Goal: Find contact information: Find contact information

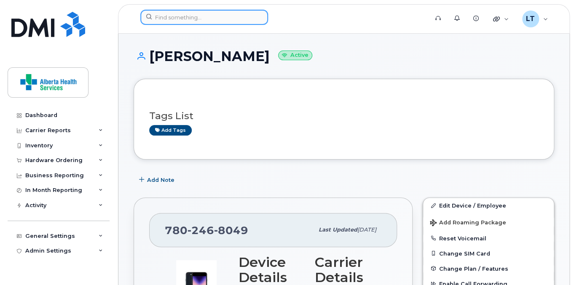
click at [173, 16] on input at bounding box center [204, 17] width 128 height 15
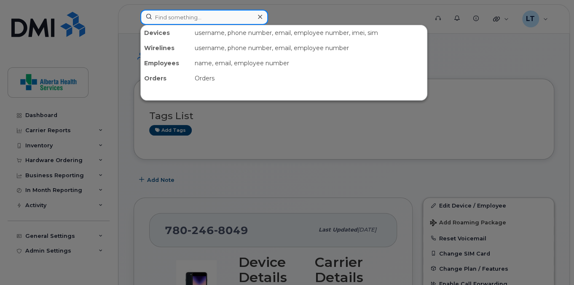
paste input "89302610207414471935"
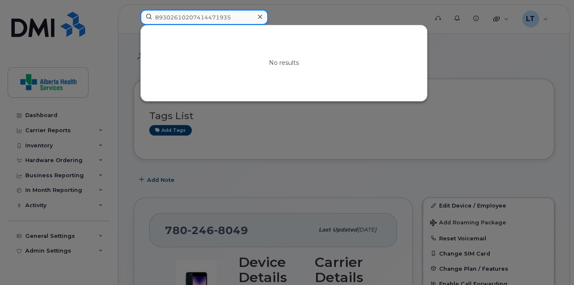
type input "89302610207414471935"
click at [128, 54] on div at bounding box center [287, 142] width 574 height 285
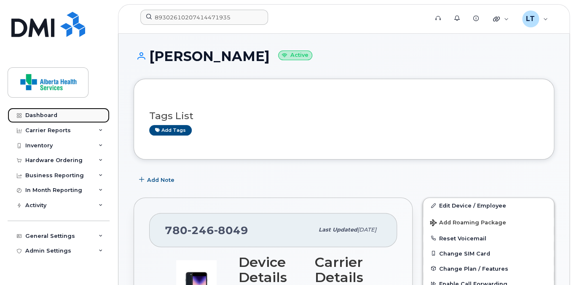
click at [43, 115] on div "Dashboard" at bounding box center [41, 115] width 32 height 7
click at [44, 115] on div "Dashboard" at bounding box center [41, 115] width 32 height 7
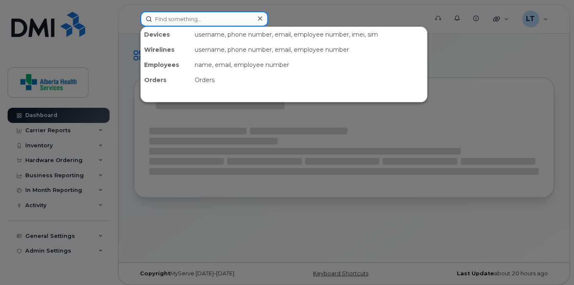
click at [193, 20] on input at bounding box center [204, 18] width 128 height 15
paste input "89302610207414471935"
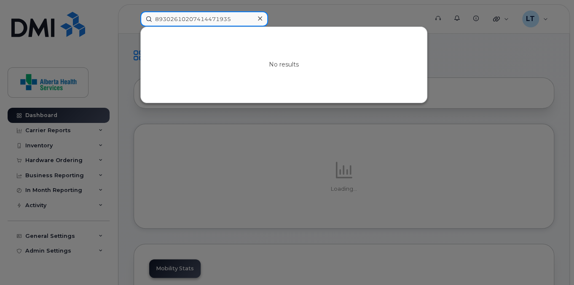
type input "89302610207414471935"
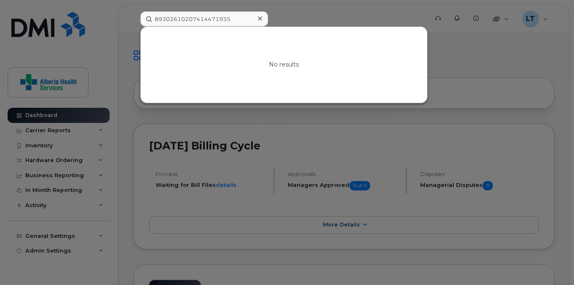
click at [153, 257] on div at bounding box center [287, 142] width 574 height 285
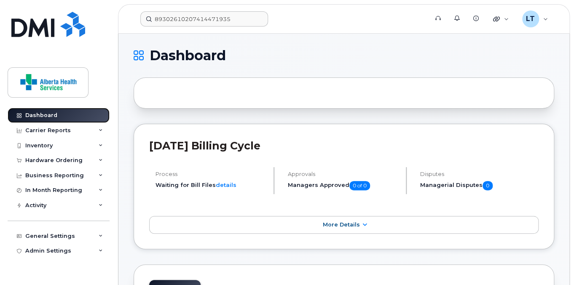
click at [51, 112] on div "Dashboard" at bounding box center [41, 115] width 32 height 7
click at [42, 120] on link "Dashboard" at bounding box center [59, 115] width 102 height 15
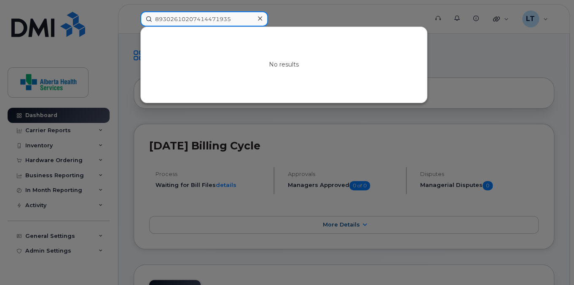
click at [168, 18] on input "89302610207414471935" at bounding box center [204, 18] width 128 height 15
type input "8"
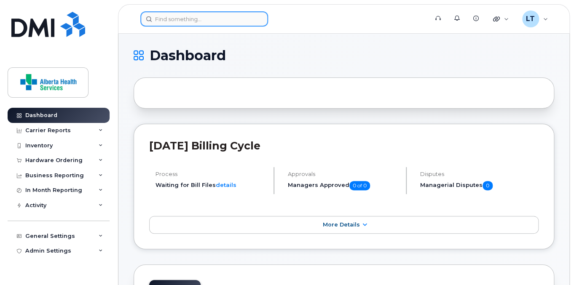
click at [168, 18] on input at bounding box center [204, 18] width 128 height 15
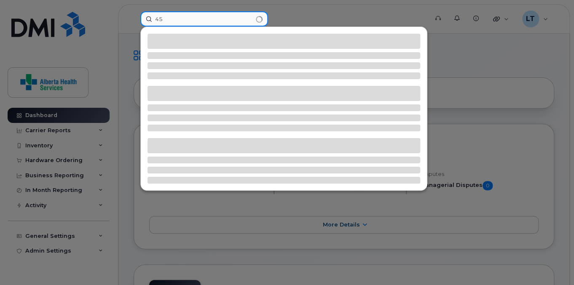
type input "4"
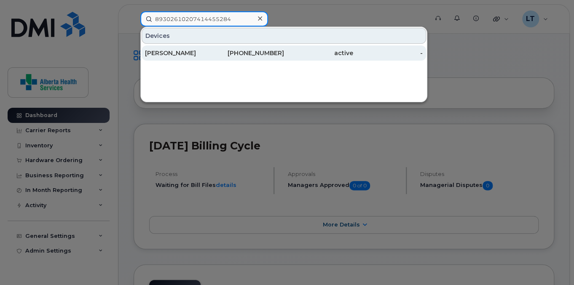
type input "89302610207414455284"
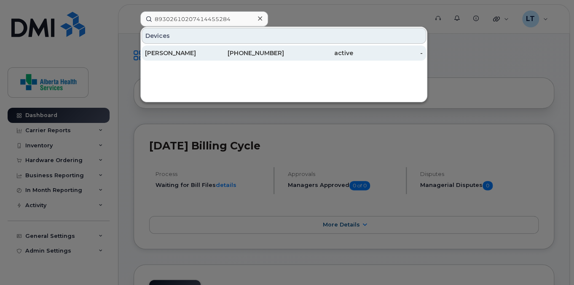
click at [165, 51] on div "[PERSON_NAME]" at bounding box center [179, 53] width 69 height 8
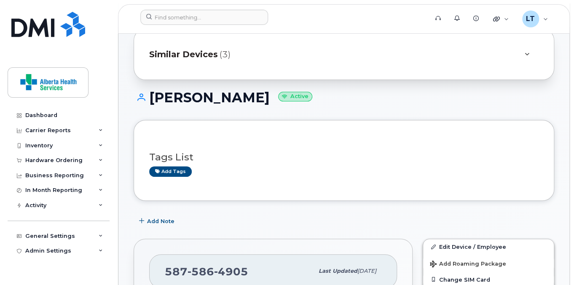
scroll to position [135, 0]
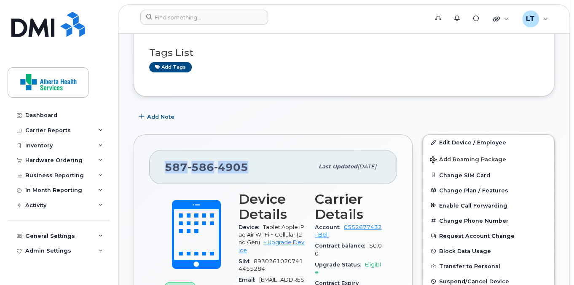
drag, startPoint x: 256, startPoint y: 171, endPoint x: 168, endPoint y: 167, distance: 88.1
click at [168, 168] on div "587 586 4905" at bounding box center [239, 167] width 149 height 18
copy span "87 586 4905"
click at [235, 163] on span "4905" at bounding box center [231, 167] width 34 height 13
drag, startPoint x: 244, startPoint y: 163, endPoint x: 166, endPoint y: 163, distance: 78.3
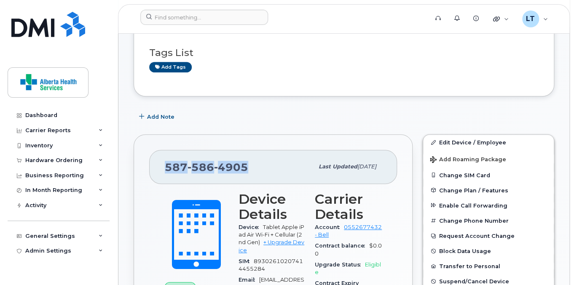
click at [166, 163] on span "587 586 4905" at bounding box center [206, 167] width 83 height 13
copy span "587 586 4905"
